Goal: Check status

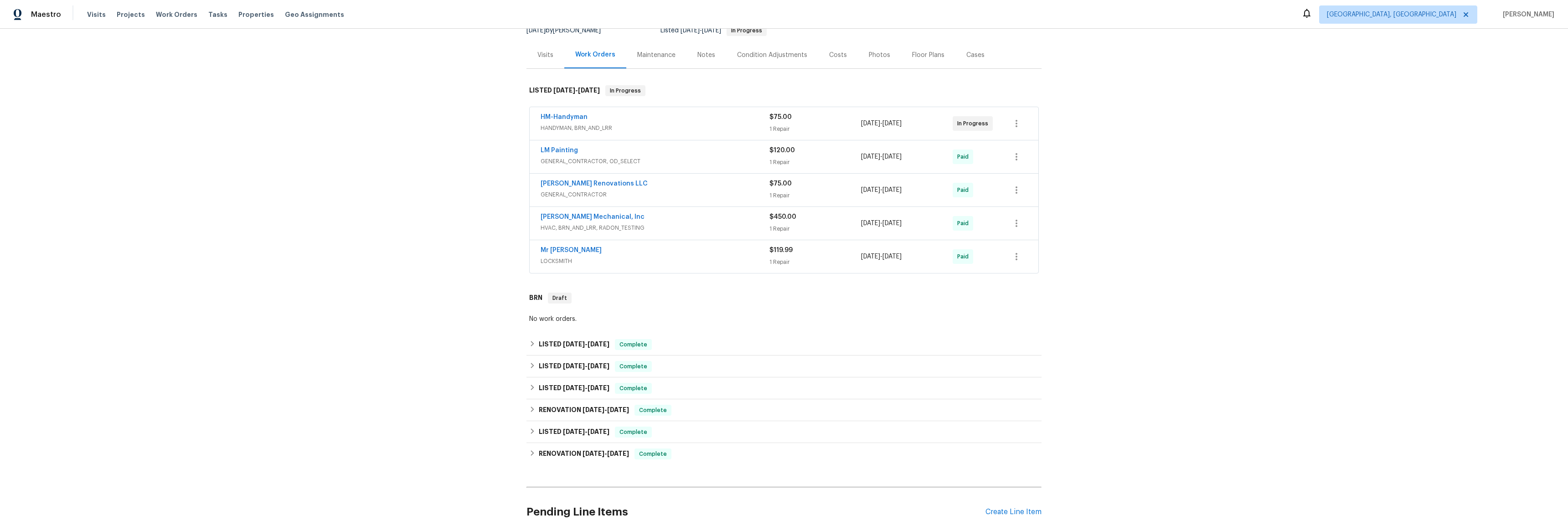
scroll to position [144, 0]
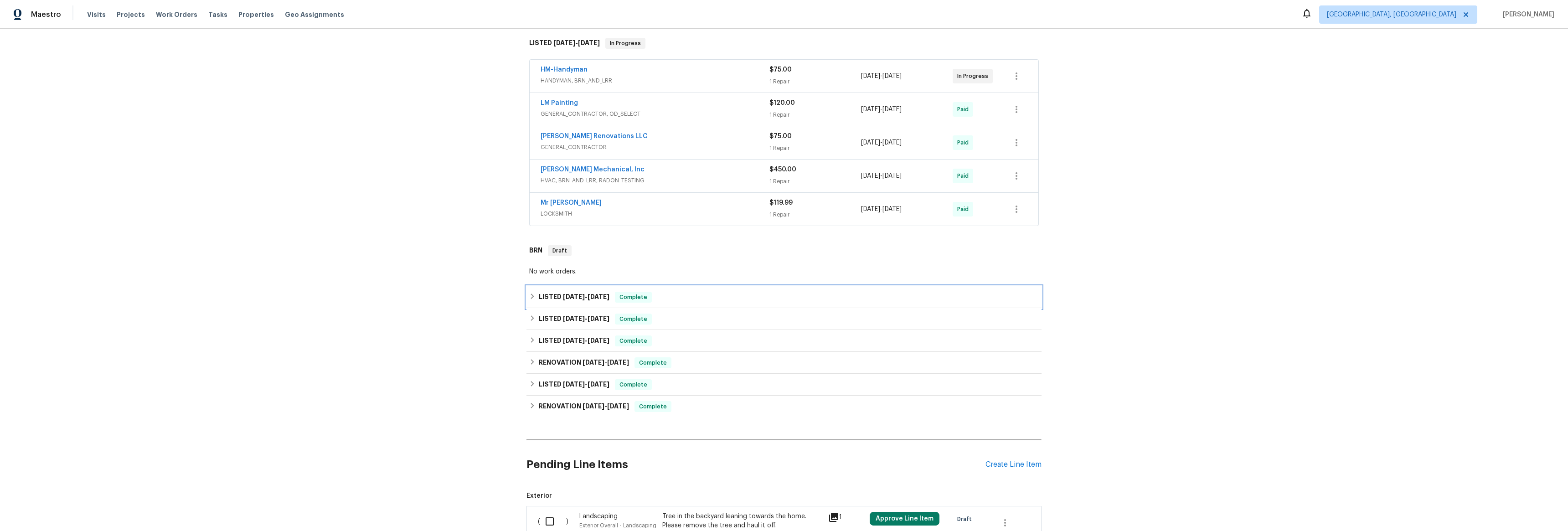
click at [530, 298] on icon at bounding box center [532, 297] width 6 height 6
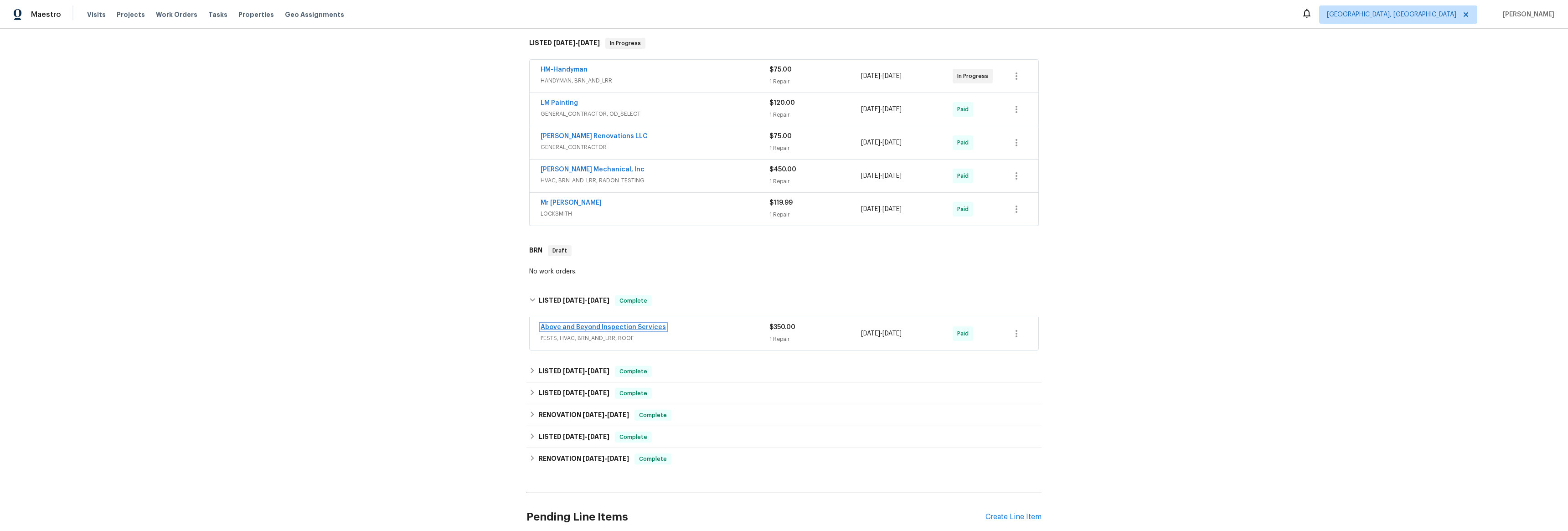
click at [580, 330] on link "Above and Beyond Inspection Services" at bounding box center [603, 327] width 125 height 6
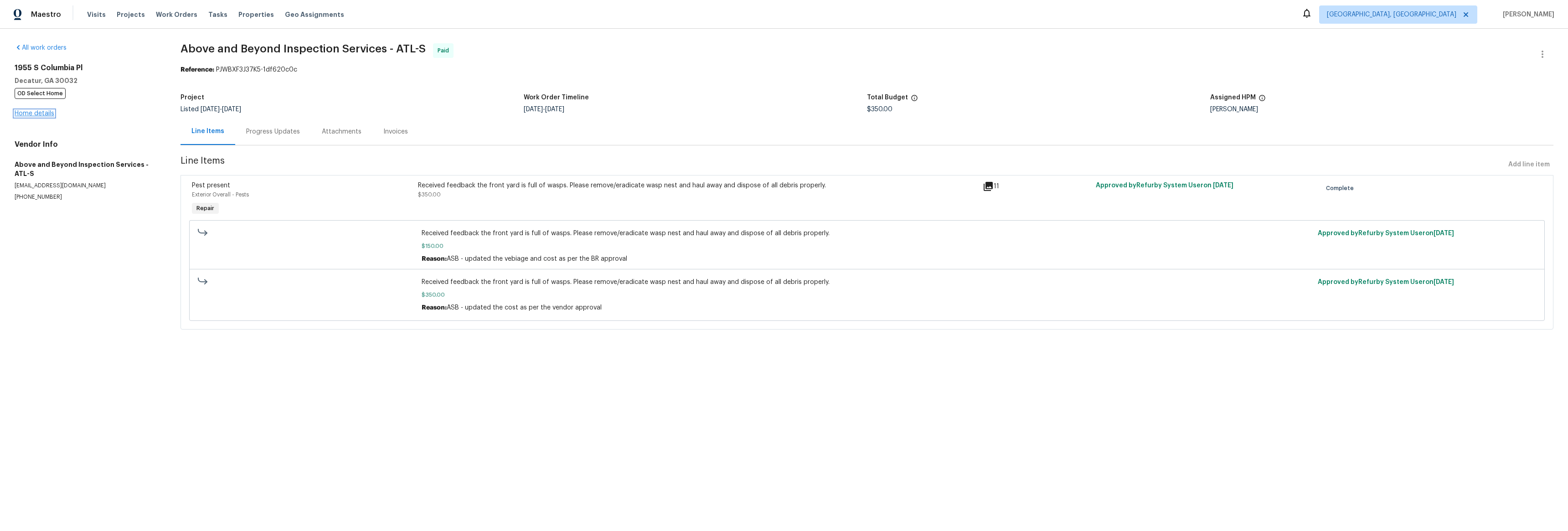
click at [51, 116] on link "Home details" at bounding box center [34, 113] width 40 height 6
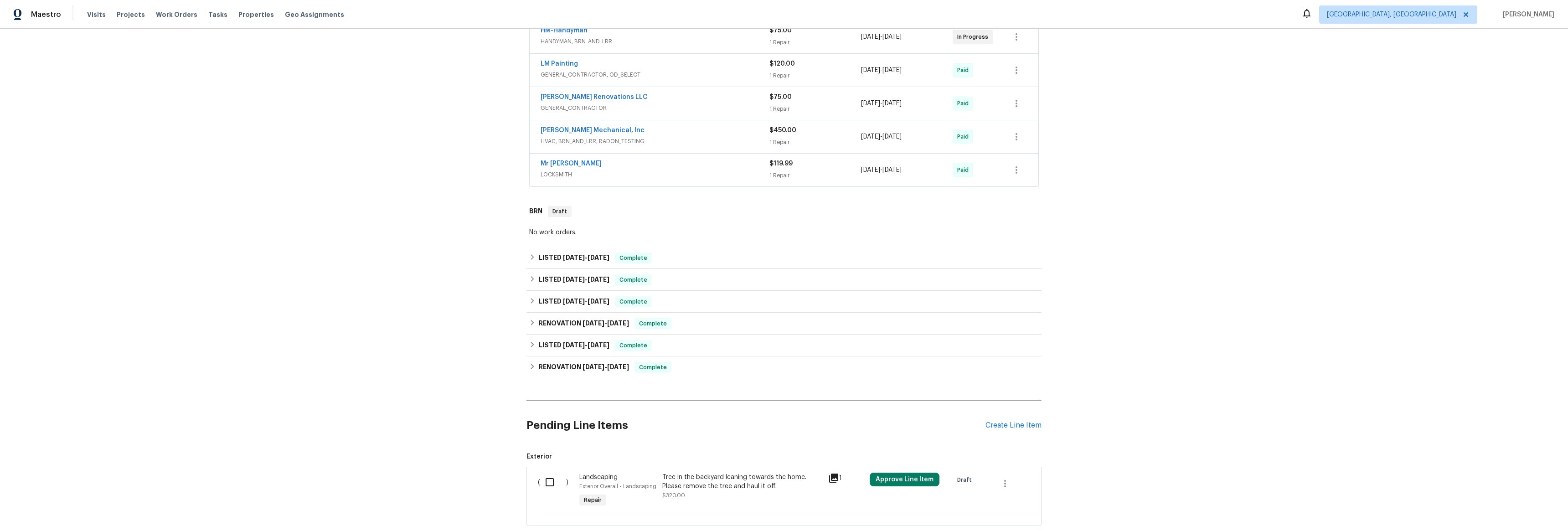
scroll to position [247, 0]
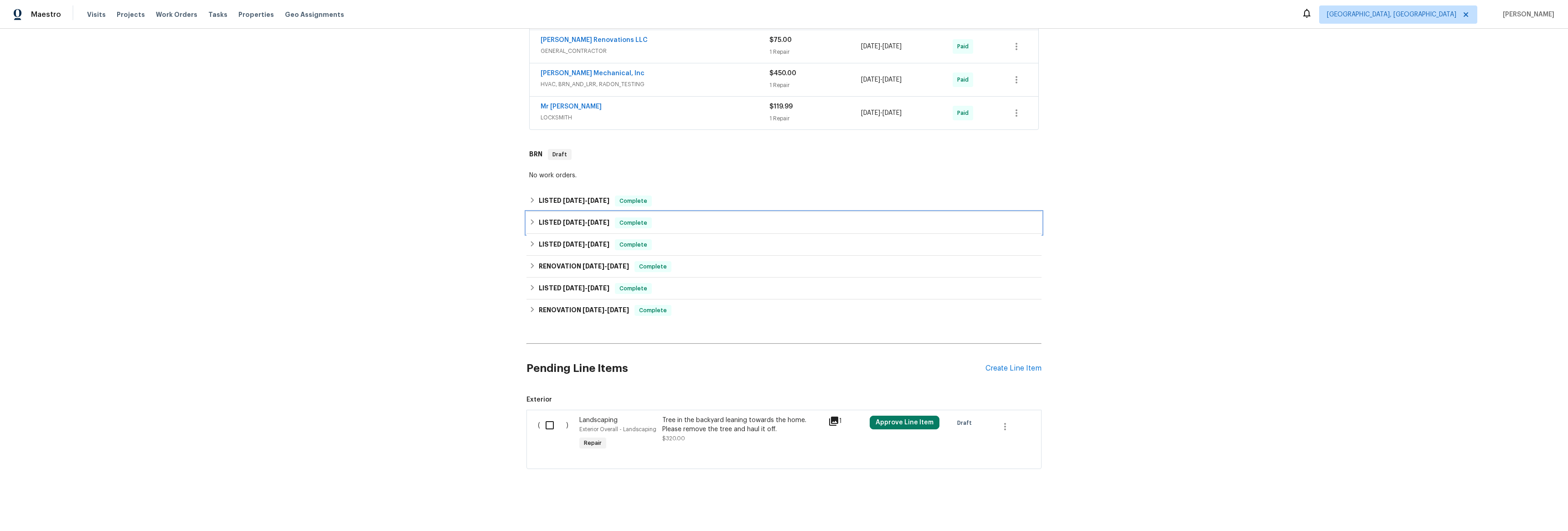
click at [539, 217] on h6 "LISTED [DATE] - [DATE]" at bounding box center [574, 223] width 71 height 11
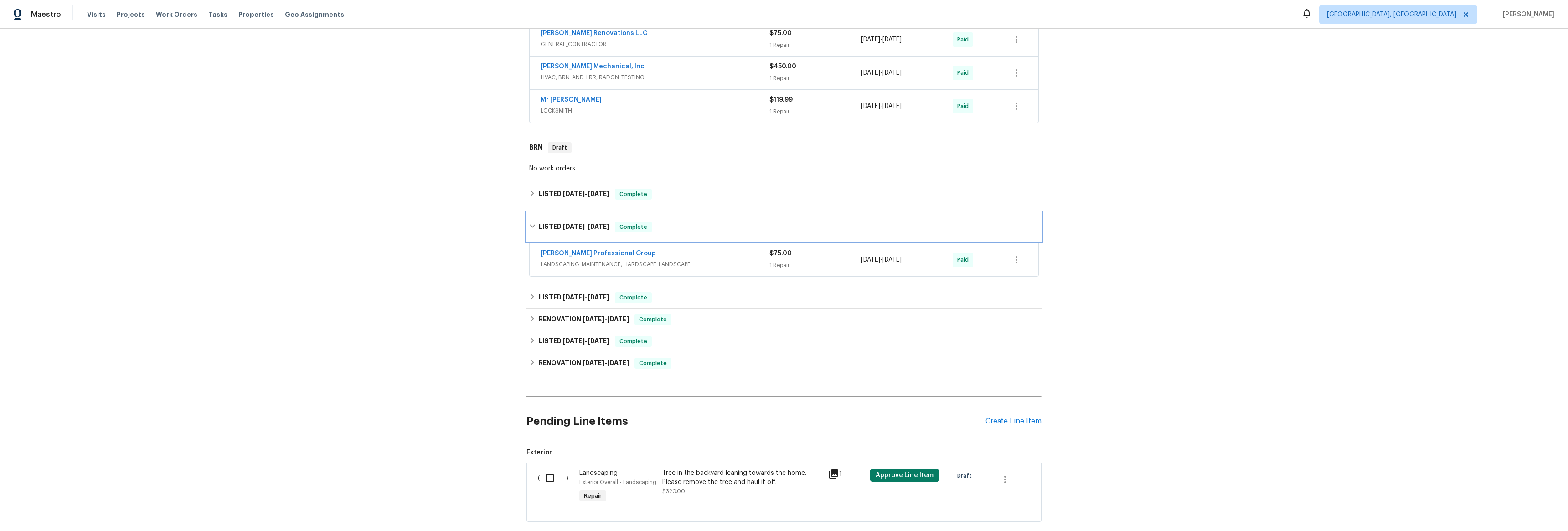
click at [534, 215] on div "LISTED [DATE] - [DATE] Complete" at bounding box center [784, 227] width 515 height 29
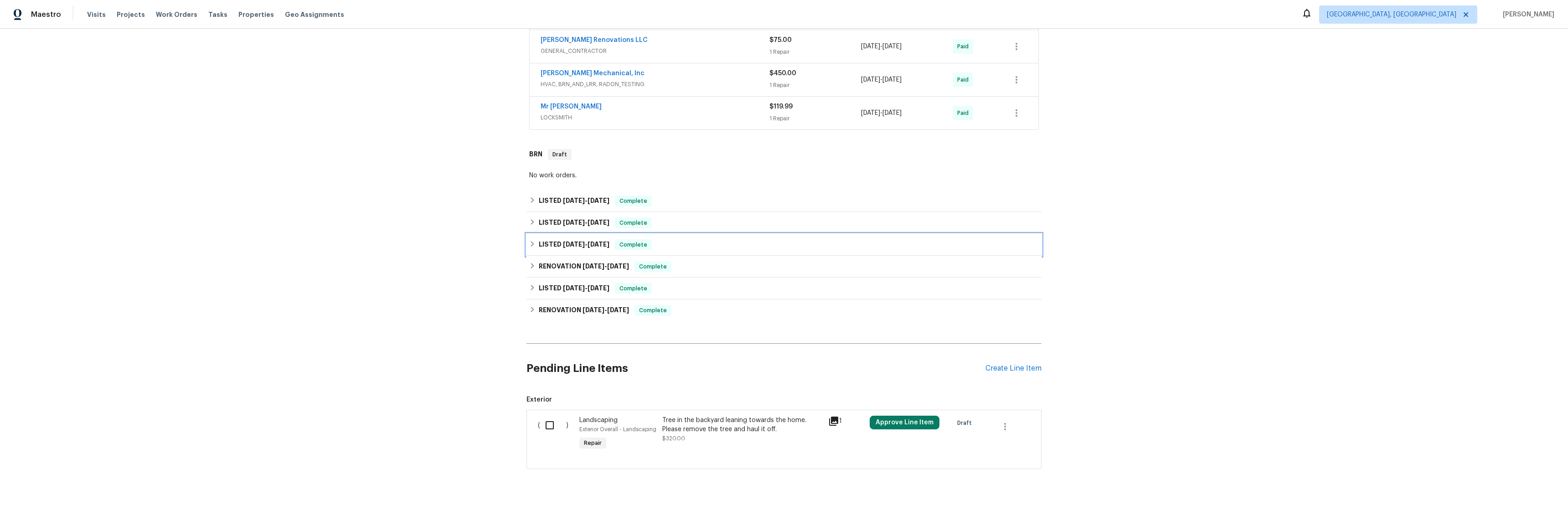
click at [531, 241] on icon at bounding box center [532, 244] width 6 height 6
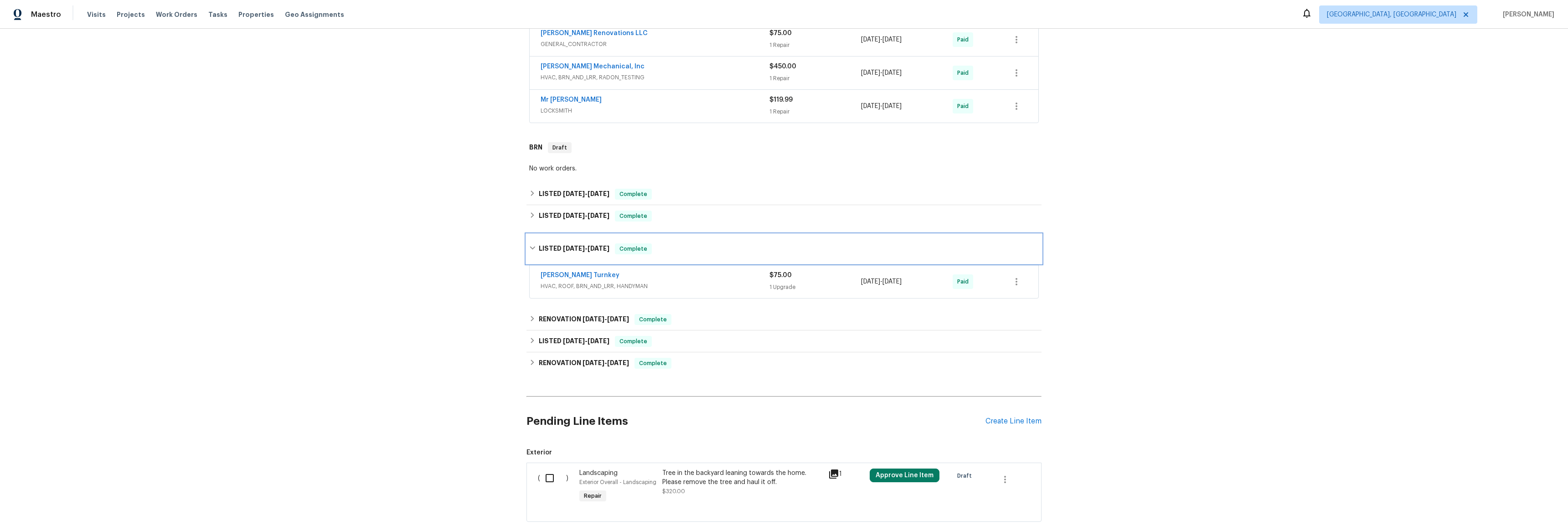
click at [531, 237] on div "LISTED [DATE] - [DATE] Complete" at bounding box center [784, 249] width 515 height 29
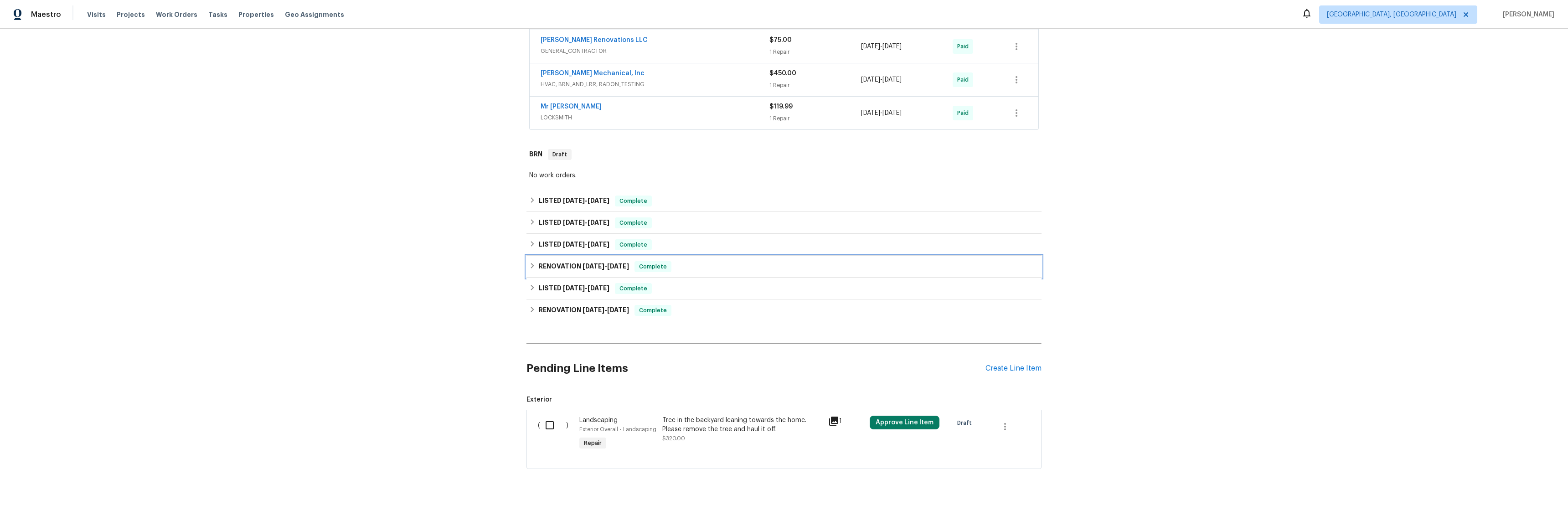
click at [539, 261] on h6 "RENOVATION [DATE] - [DATE]" at bounding box center [584, 267] width 90 height 11
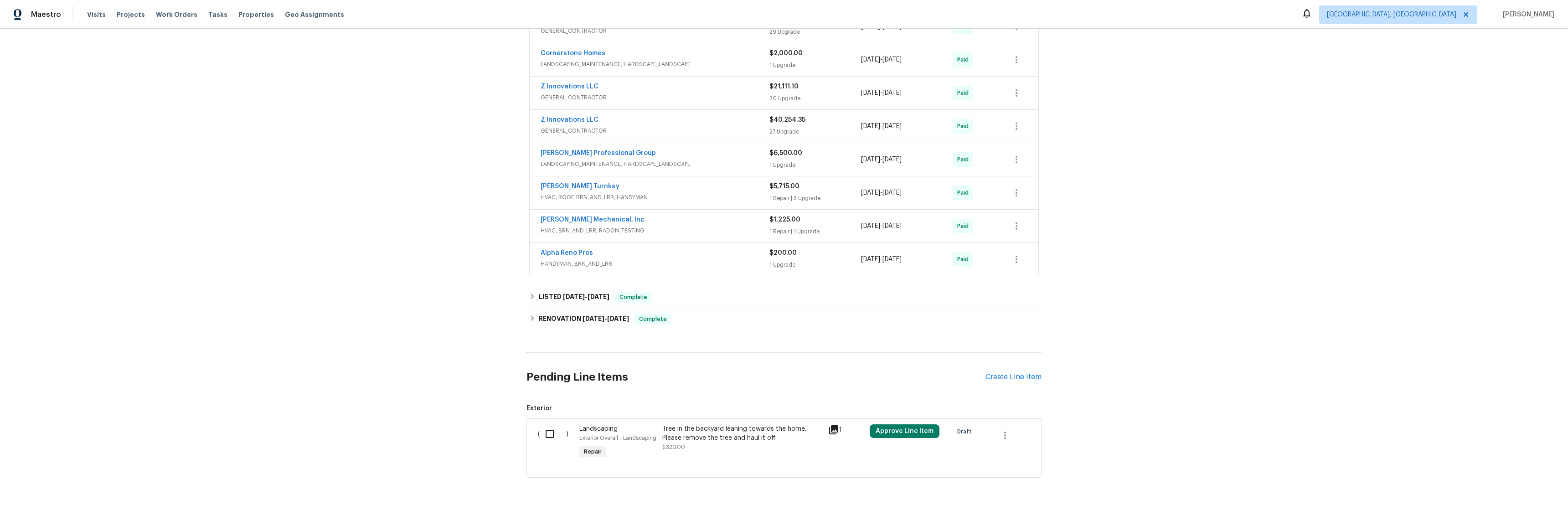
scroll to position [658, 0]
click at [527, 299] on div "LISTED [DATE] - [DATE] Complete" at bounding box center [784, 297] width 515 height 22
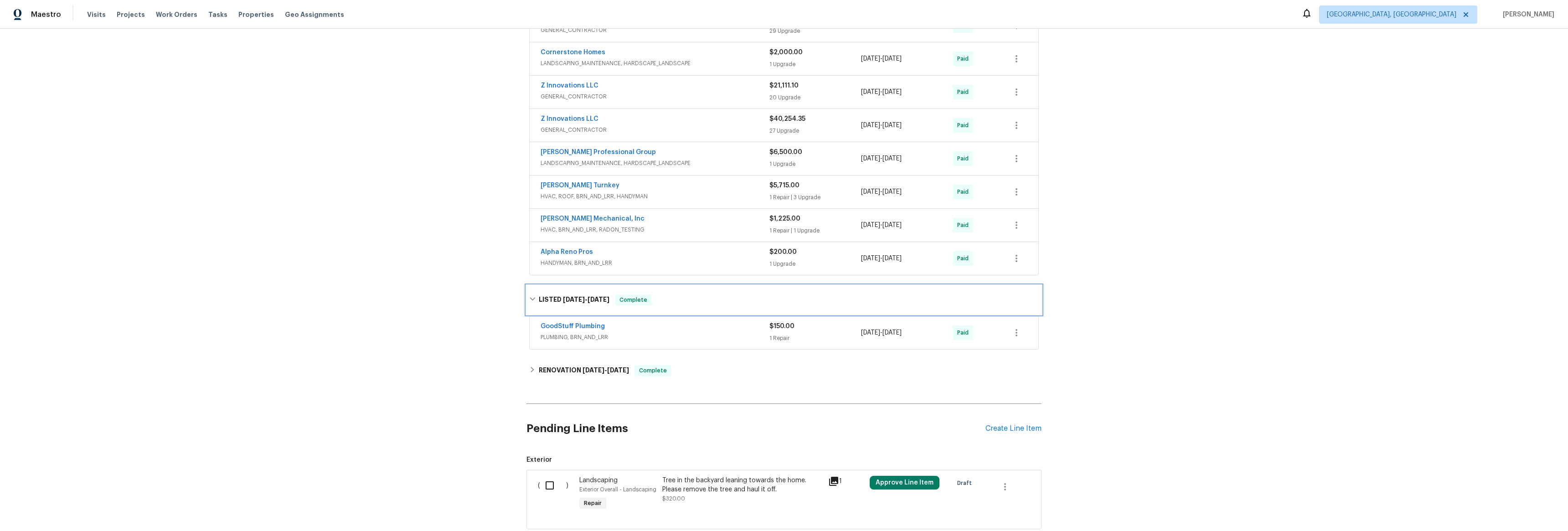
click at [539, 300] on h6 "LISTED [DATE] - [DATE]" at bounding box center [574, 300] width 71 height 11
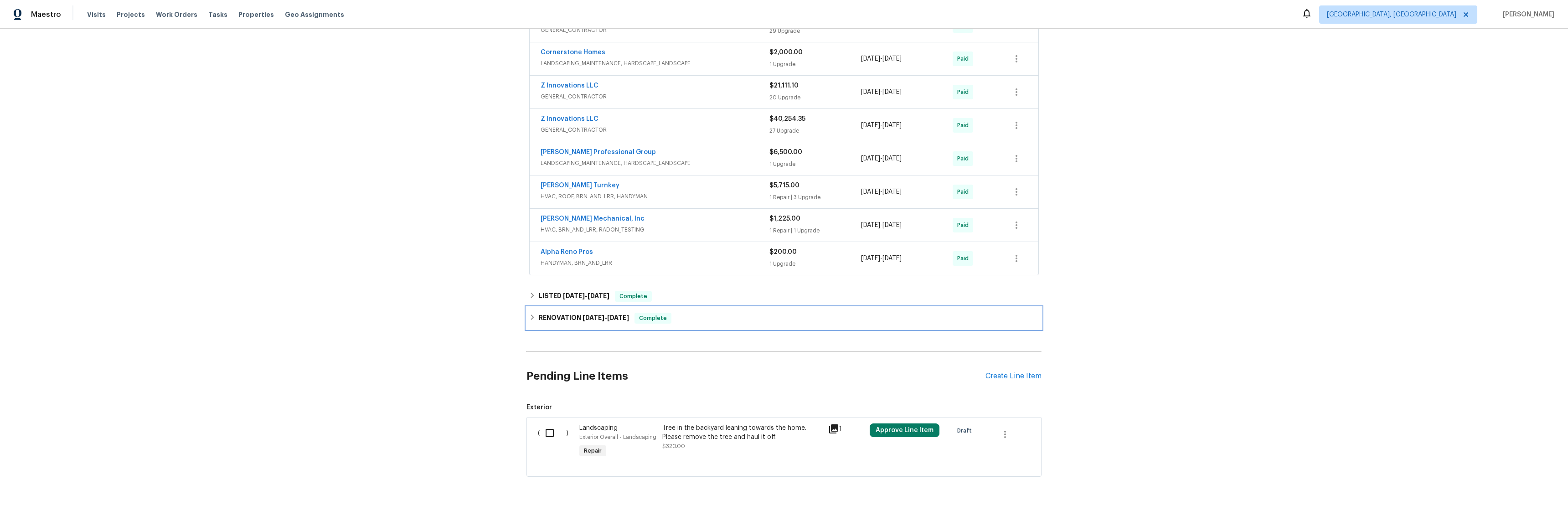
click at [547, 320] on h6 "RENOVATION [DATE] - [DATE]" at bounding box center [584, 318] width 90 height 11
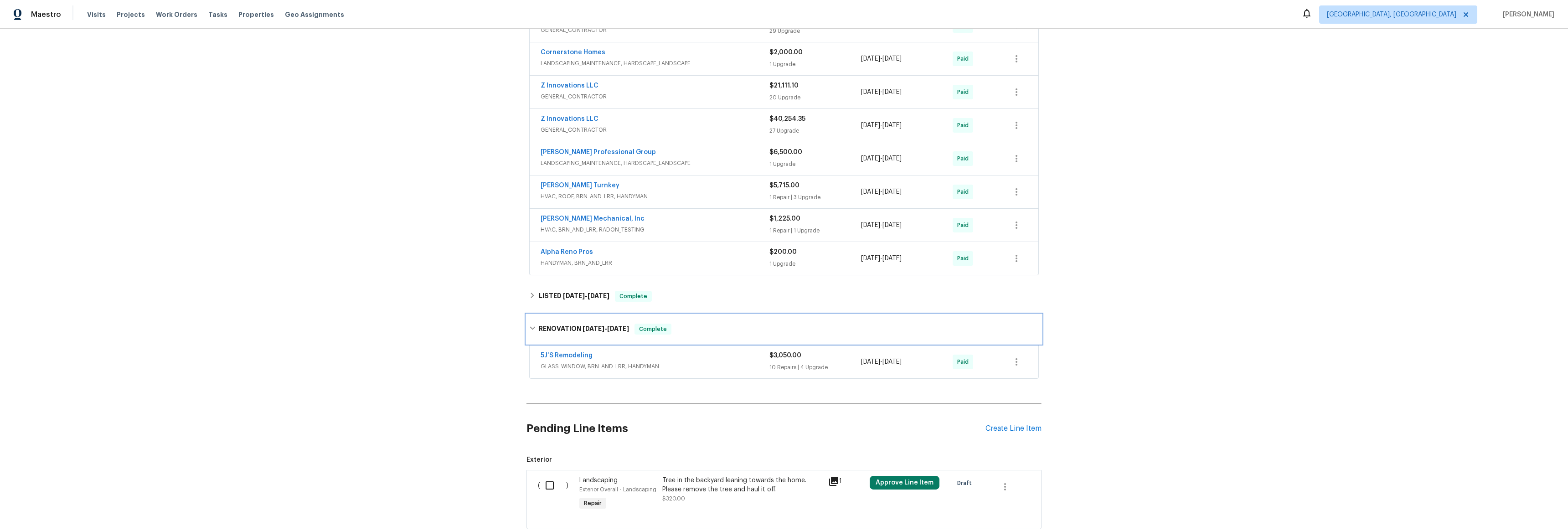
click at [539, 325] on h6 "RENOVATION [DATE] - [DATE]" at bounding box center [584, 329] width 90 height 11
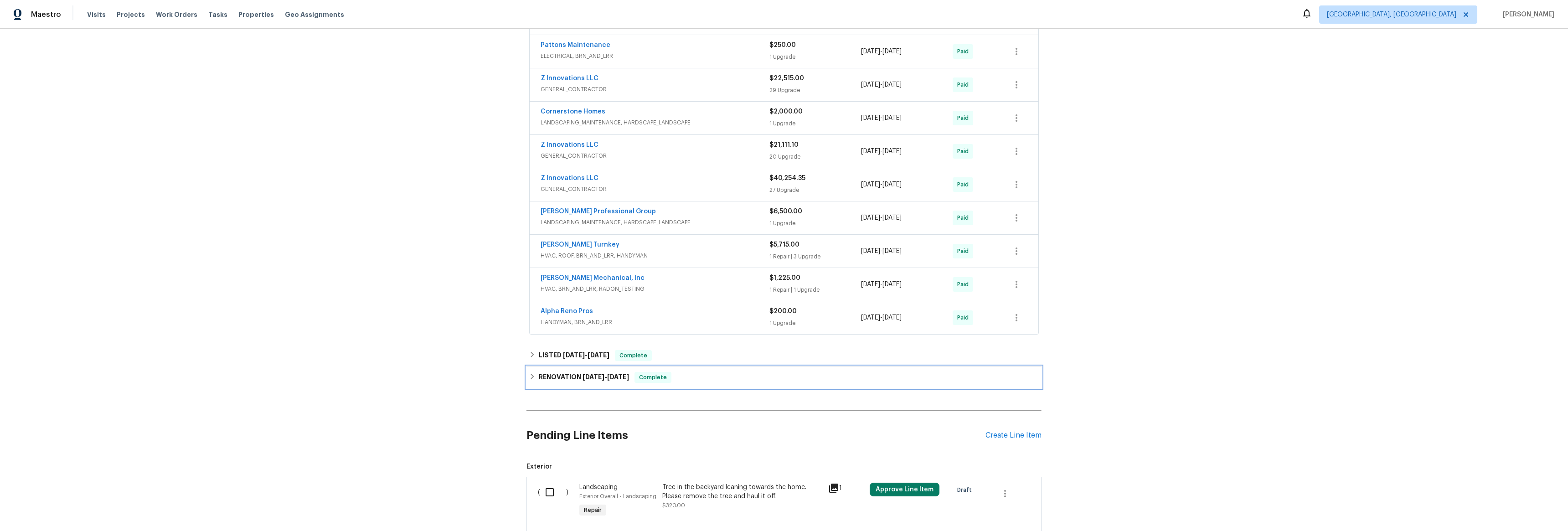
scroll to position [597, 0]
